Goal: Task Accomplishment & Management: Manage account settings

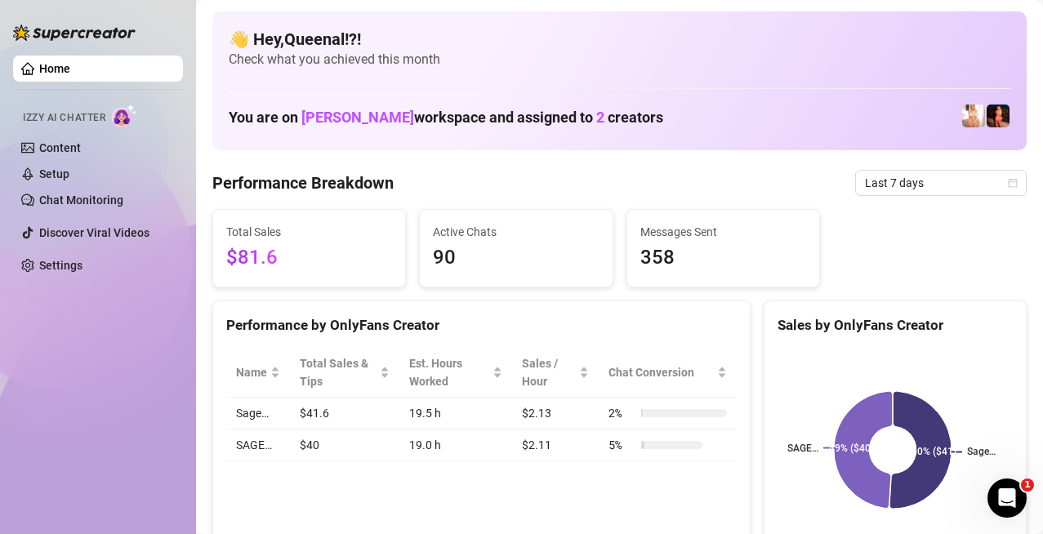
click at [287, 272] on span "$81.6" at bounding box center [309, 258] width 166 height 31
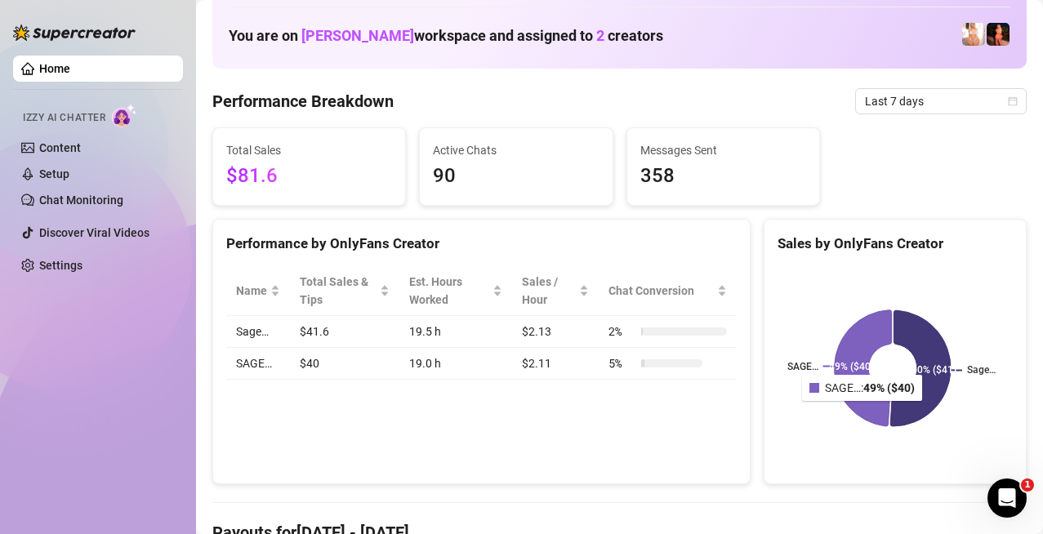
click at [870, 378] on rect at bounding box center [893, 368] width 230 height 204
click at [896, 377] on rect at bounding box center [893, 368] width 230 height 204
click at [86, 201] on link "Chat Monitoring" at bounding box center [81, 200] width 84 height 13
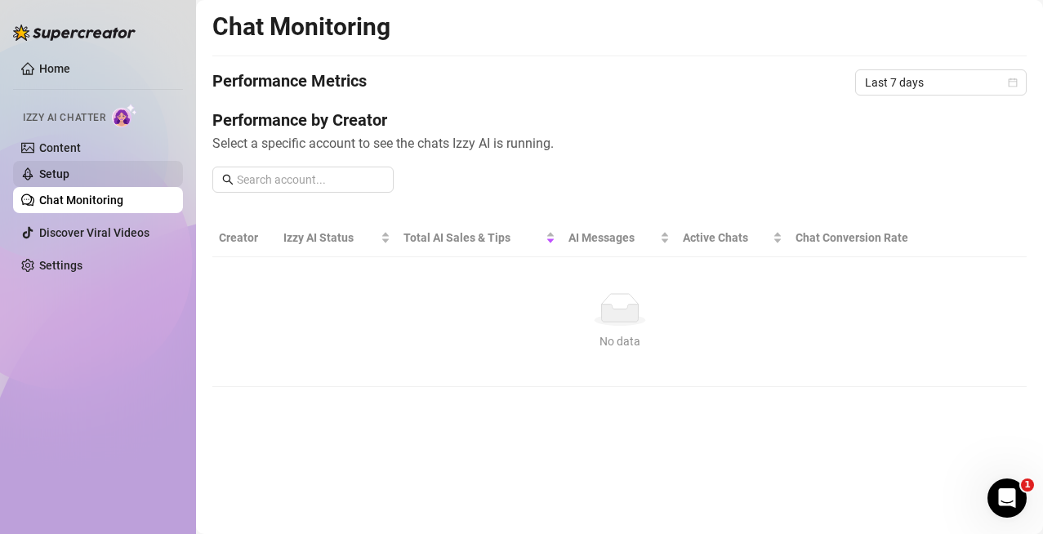
click at [69, 179] on link "Setup" at bounding box center [54, 173] width 30 height 13
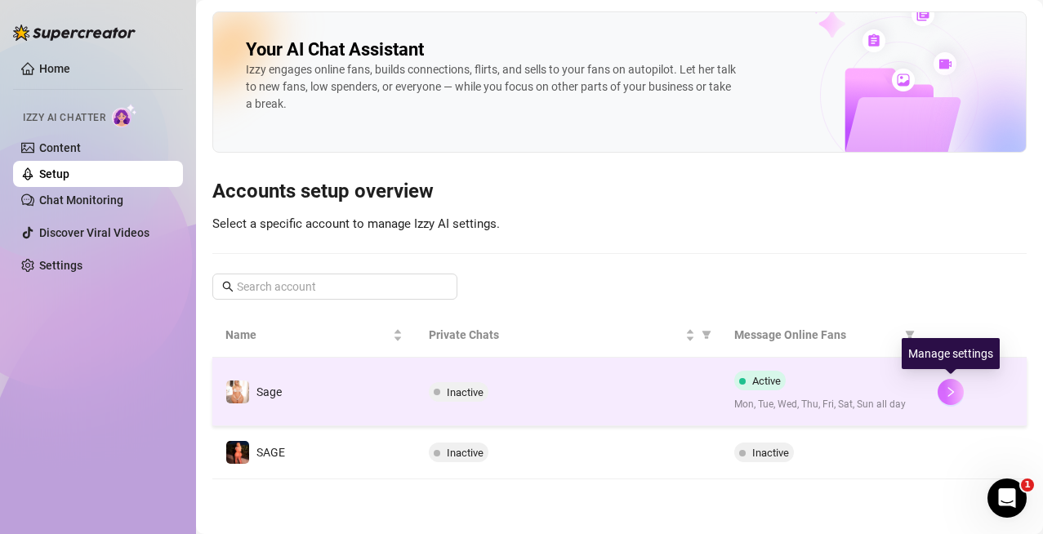
click at [944, 399] on button "button" at bounding box center [951, 392] width 26 height 26
